Goal: Entertainment & Leisure: Consume media (video, audio)

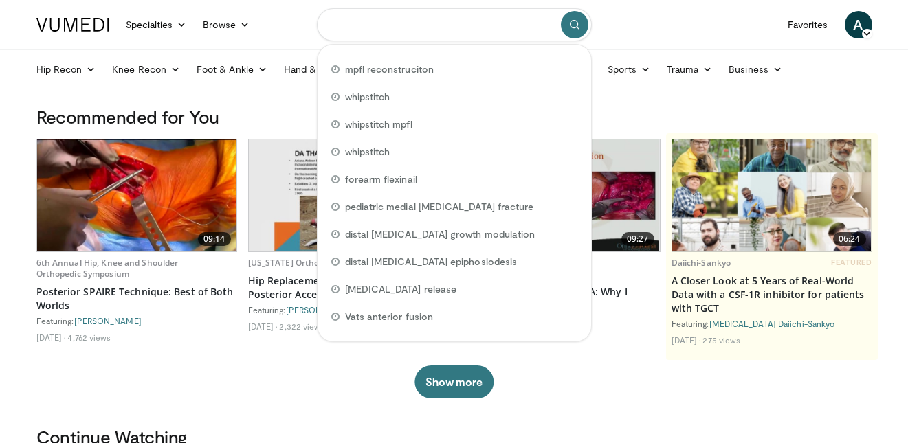
click at [408, 27] on input "Search topics, interventions" at bounding box center [454, 24] width 275 height 33
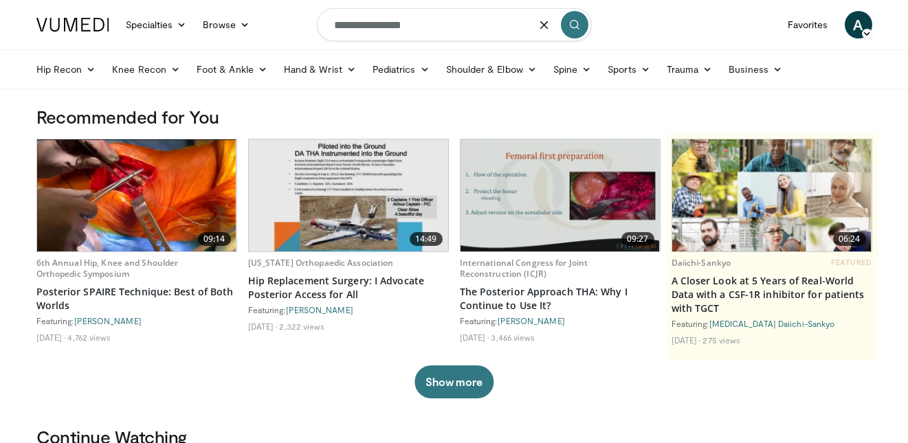
type input "**********"
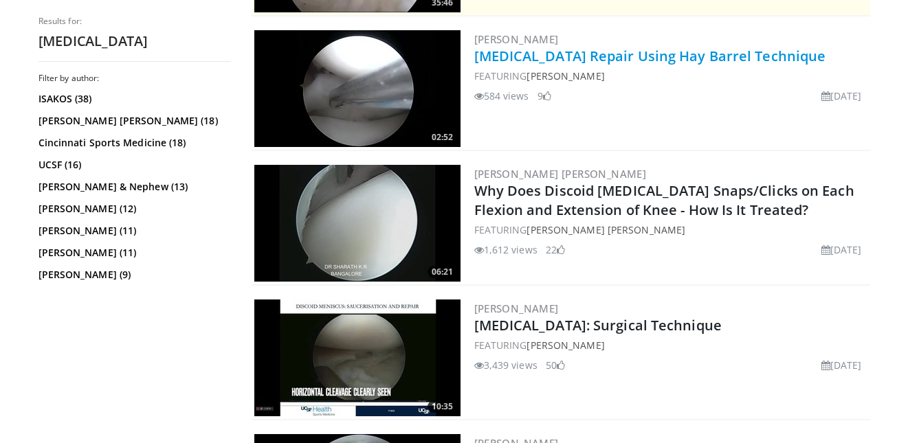
scroll to position [397, 0]
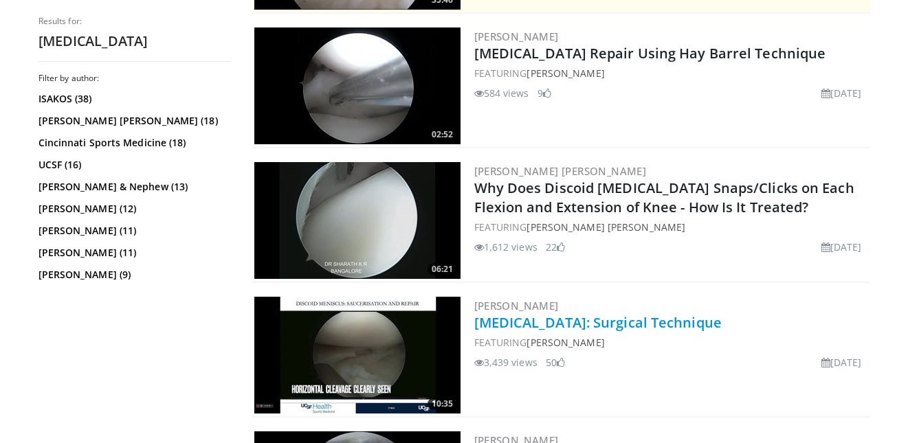
click at [683, 325] on link "[MEDICAL_DATA]: Surgical Technique" at bounding box center [598, 323] width 248 height 19
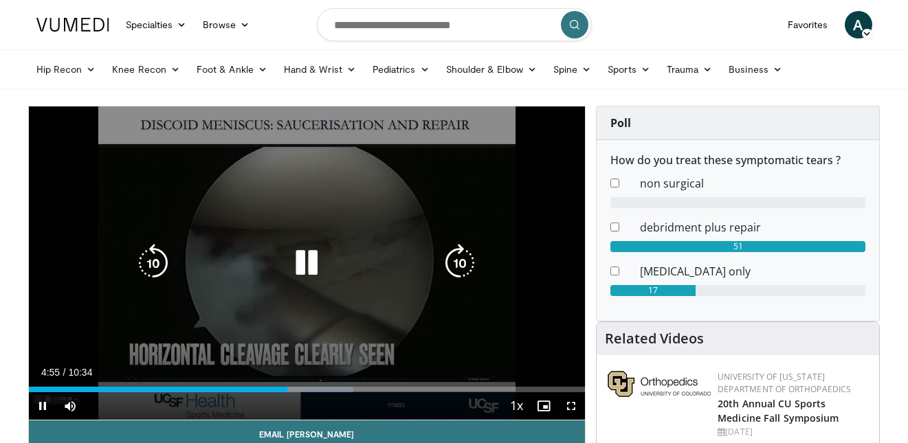
click at [305, 257] on icon "Video Player" at bounding box center [306, 263] width 39 height 39
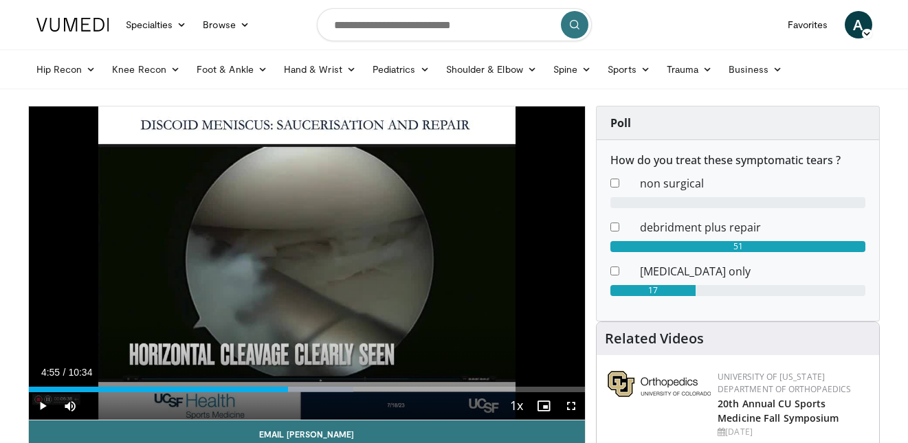
scroll to position [6, 0]
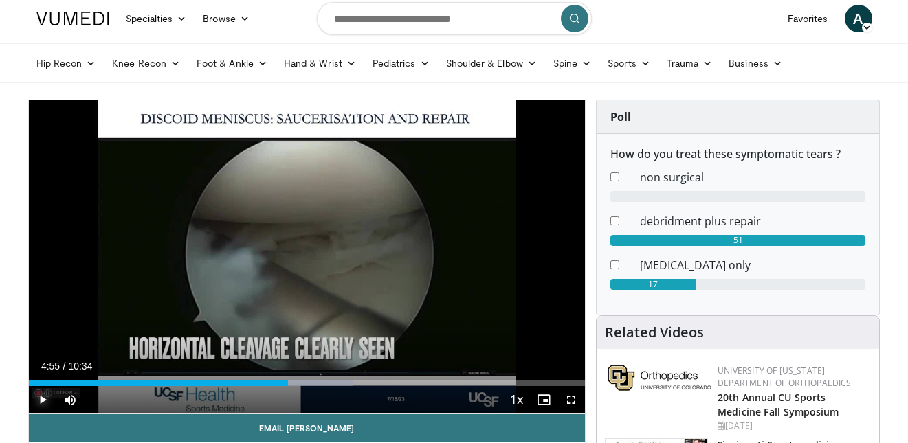
click at [36, 396] on span "Video Player" at bounding box center [43, 400] width 28 height 28
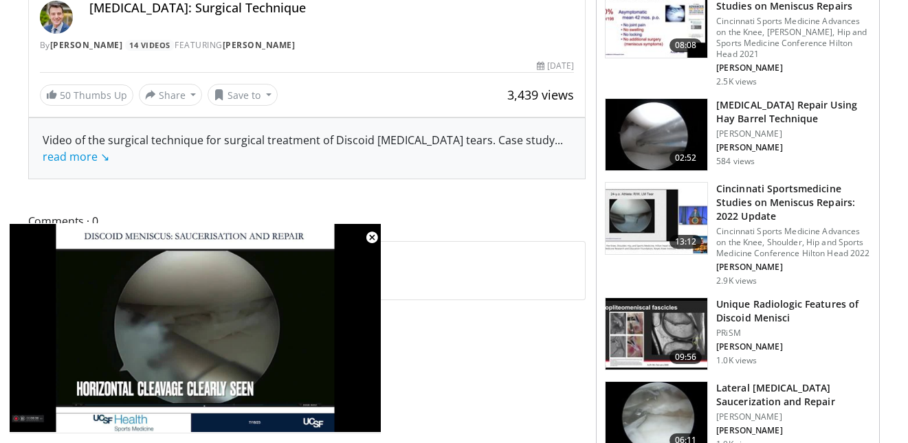
scroll to position [0, 0]
